Goal: Task Accomplishment & Management: Manage account settings

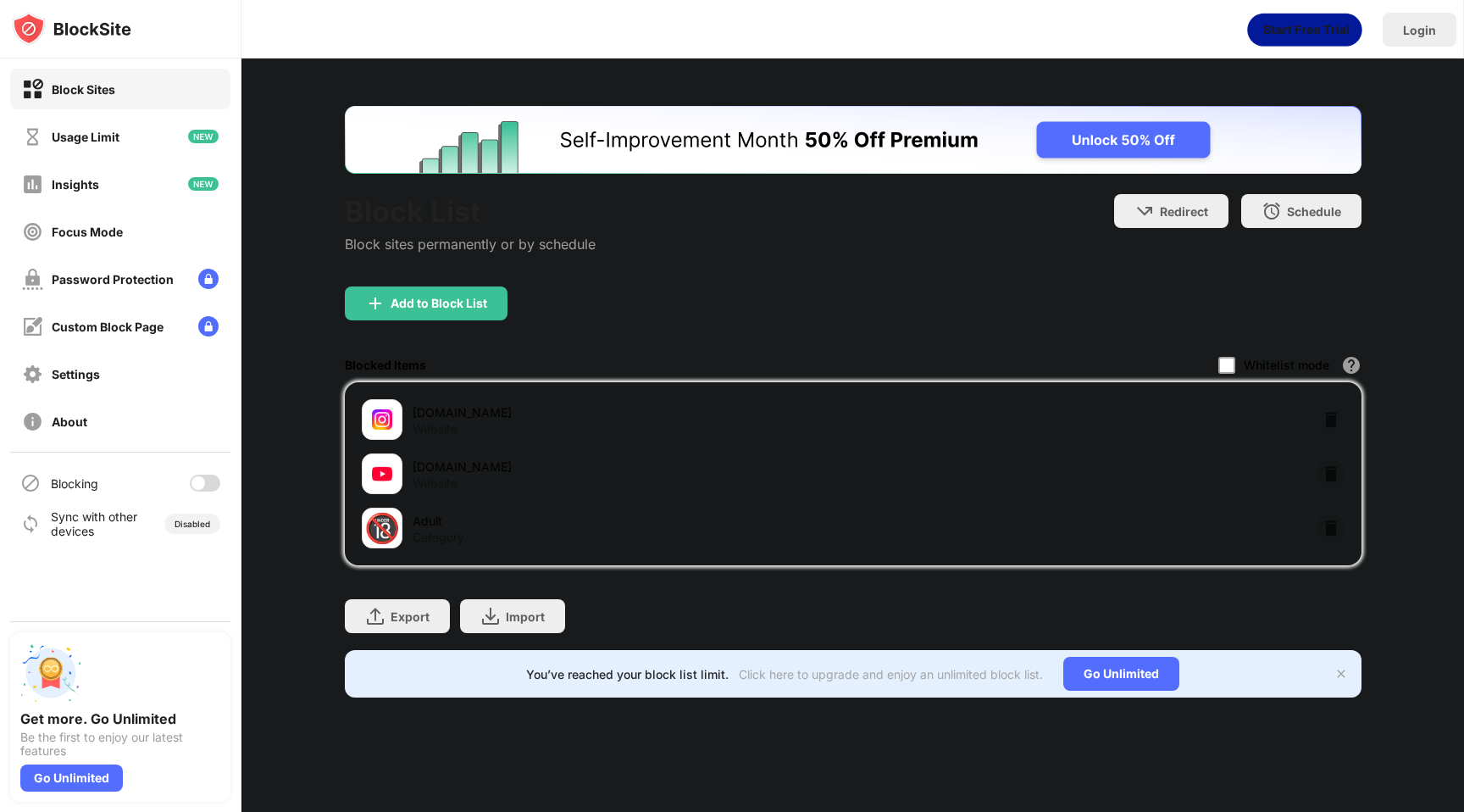
click at [205, 488] on div at bounding box center [204, 483] width 30 height 17
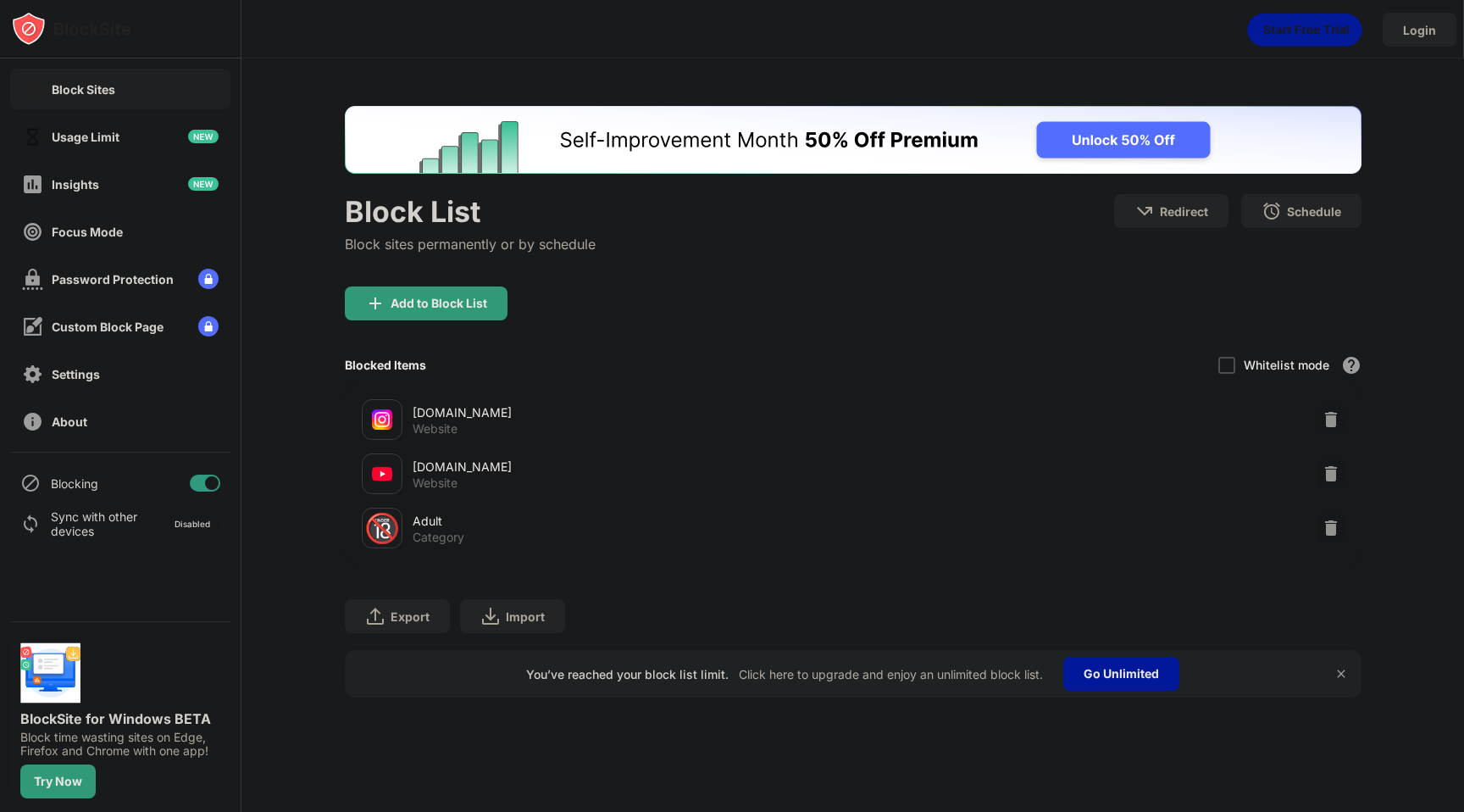
click at [196, 484] on div at bounding box center [204, 483] width 30 height 17
